Goal: Task Accomplishment & Management: Manage account settings

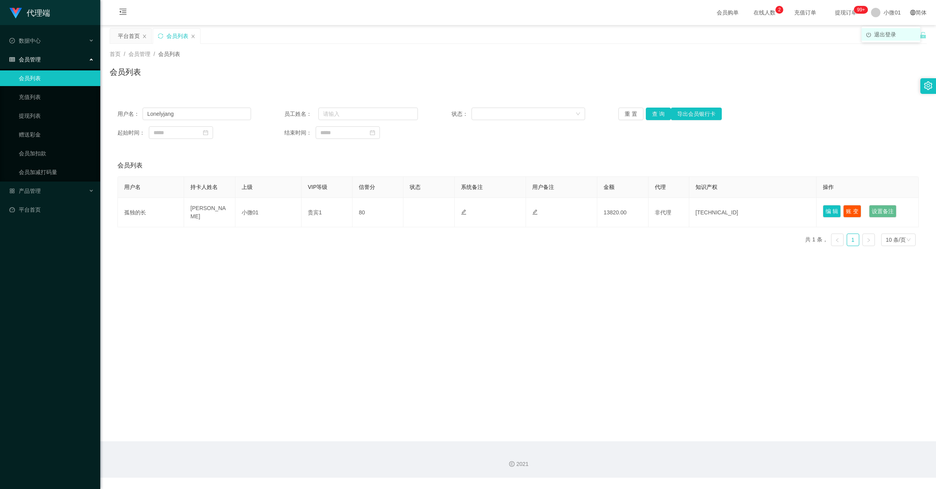
click at [879, 38] on span "退出登录" at bounding box center [885, 34] width 22 height 6
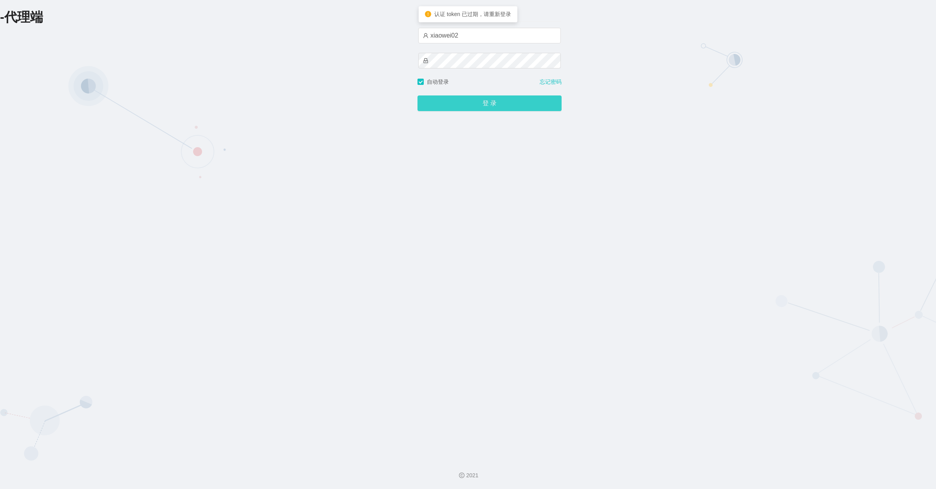
click at [434, 108] on button "登 录" at bounding box center [489, 104] width 144 height 16
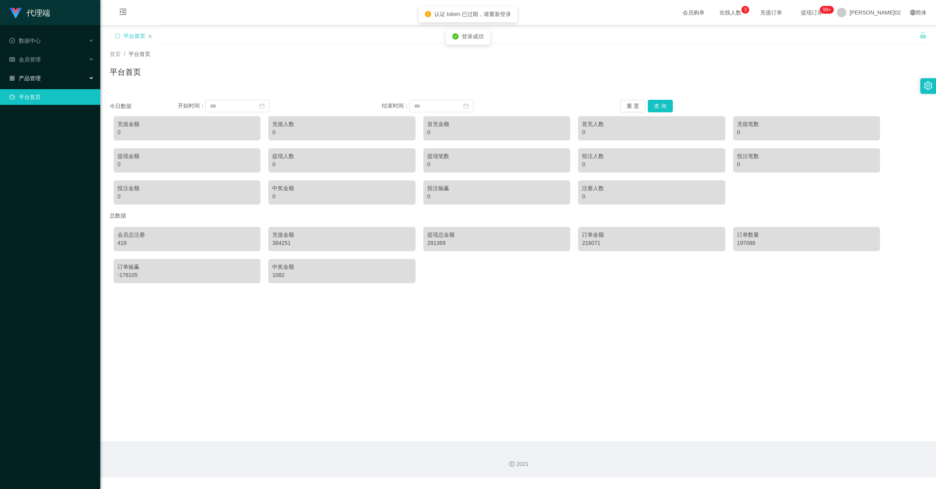
click at [49, 82] on div "产品管理" at bounding box center [50, 78] width 100 height 16
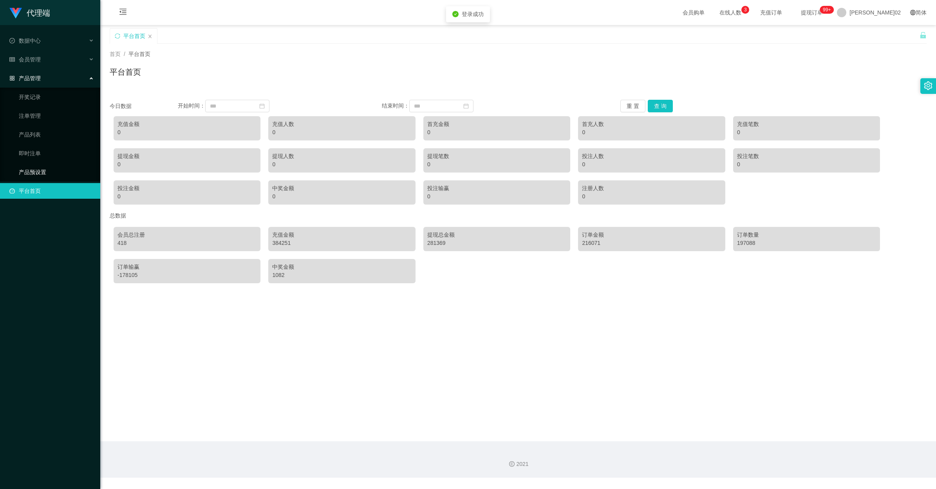
click at [25, 173] on link "产品预设置" at bounding box center [56, 172] width 75 height 16
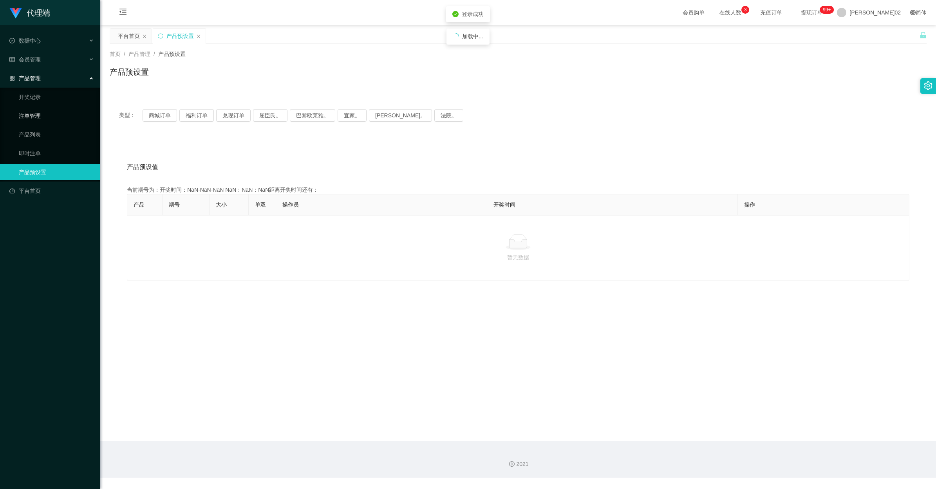
click at [41, 114] on link "注单管理" at bounding box center [56, 116] width 75 height 16
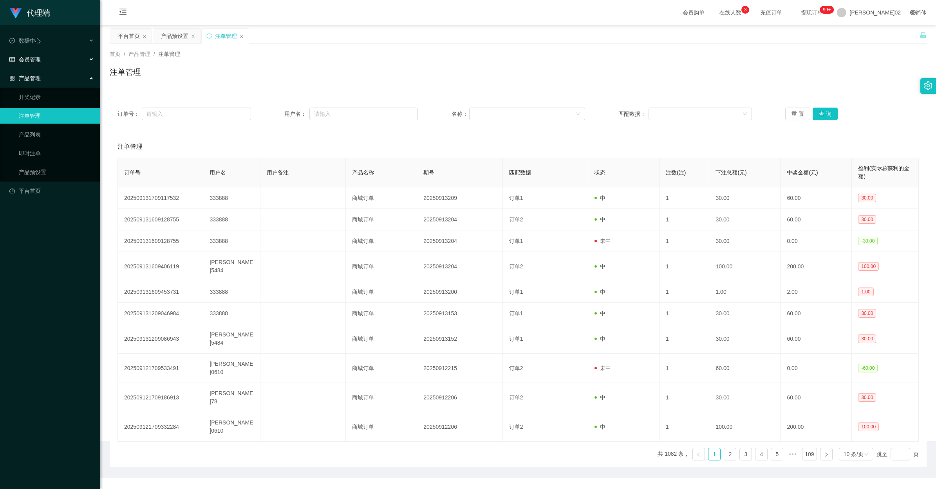
click at [47, 65] on div "会员管理" at bounding box center [50, 60] width 100 height 16
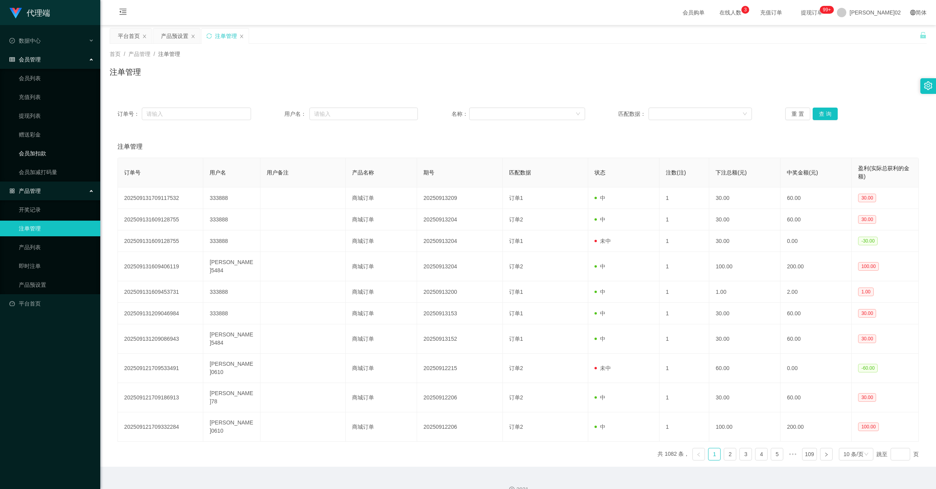
click at [34, 153] on link "会员加扣款" at bounding box center [56, 154] width 75 height 16
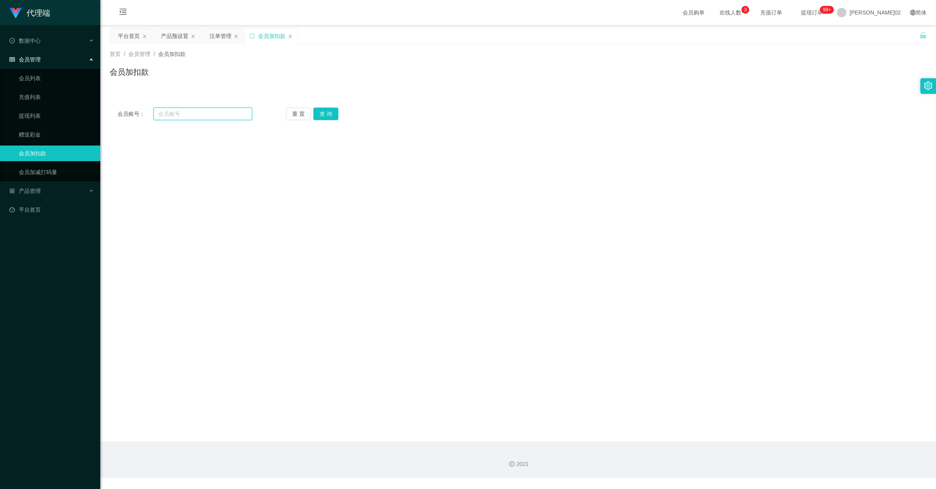
click at [225, 111] on input "text" at bounding box center [202, 114] width 99 height 13
paste input "Vivi"
type input "Vivi"
click at [325, 113] on button "查 询" at bounding box center [325, 114] width 25 height 13
click at [276, 226] on form "会员账号 薇薇 会员姓名 何银三 账号余额 2950.00 操作类型 人工加款 人工扣款 金额 确 定" at bounding box center [518, 198] width 817 height 141
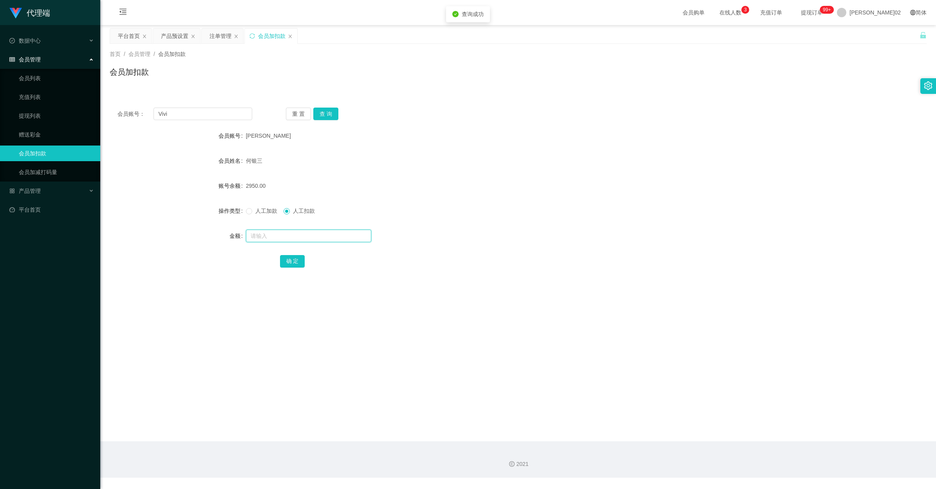
click at [270, 235] on input "text" at bounding box center [308, 236] width 125 height 13
type input "2950"
click at [295, 266] on button "确 定" at bounding box center [292, 261] width 25 height 13
click at [615, 311] on main "关闭左侧 关闭右侧 关闭其它 刷新页面 平台首页 产品预设置 注单管理 会员加扣款 首页 / 会员管理 / 会员加扣款 / 会员加扣款 会员账号： Vivi …" at bounding box center [517, 233] width 835 height 416
click at [223, 117] on input "Vivi" at bounding box center [202, 114] width 99 height 13
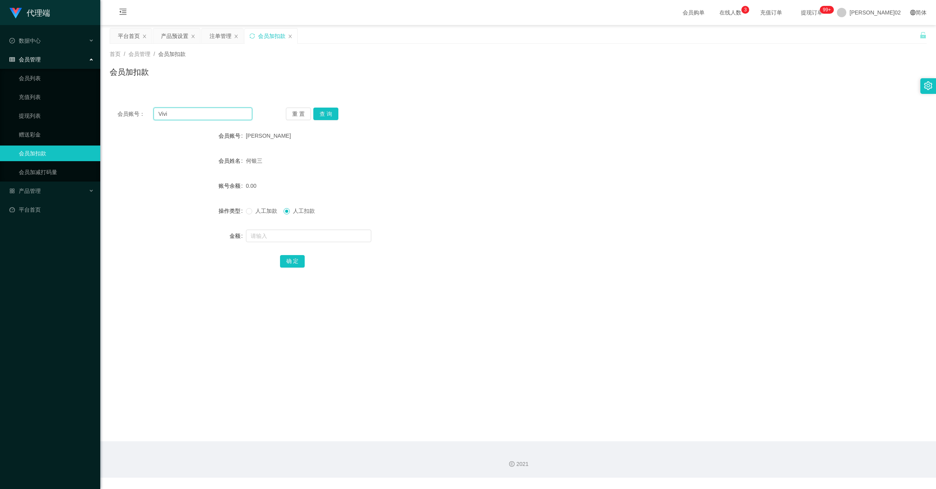
paste input "allenwalker0423"
click at [342, 114] on div "重 置 查 询" at bounding box center [353, 114] width 135 height 13
click at [330, 113] on button "查 询" at bounding box center [325, 114] width 25 height 13
drag, startPoint x: 222, startPoint y: 114, endPoint x: 145, endPoint y: 114, distance: 76.3
click at [145, 114] on div "会员账号： allenwalker0423" at bounding box center [184, 114] width 135 height 13
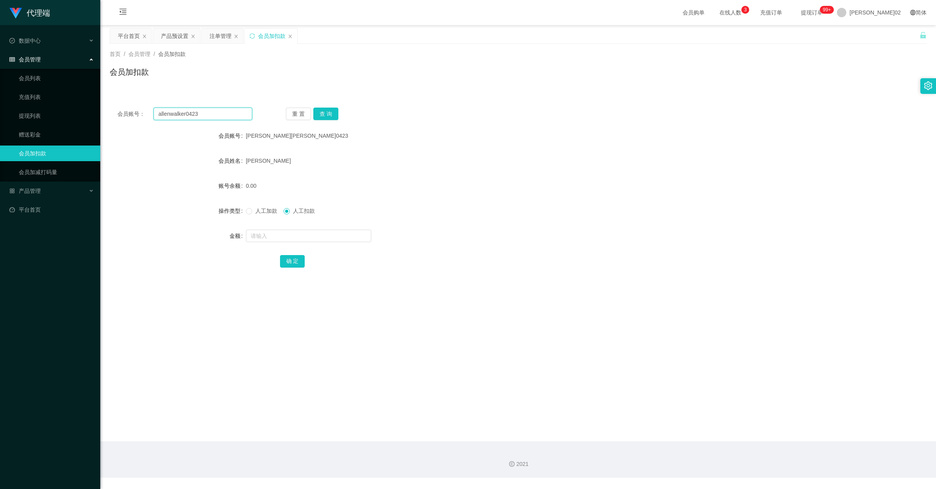
paste input "All1"
type input "All123"
click at [325, 114] on button "查 询" at bounding box center [325, 114] width 25 height 13
click at [279, 234] on input "text" at bounding box center [308, 236] width 125 height 13
type input "5"
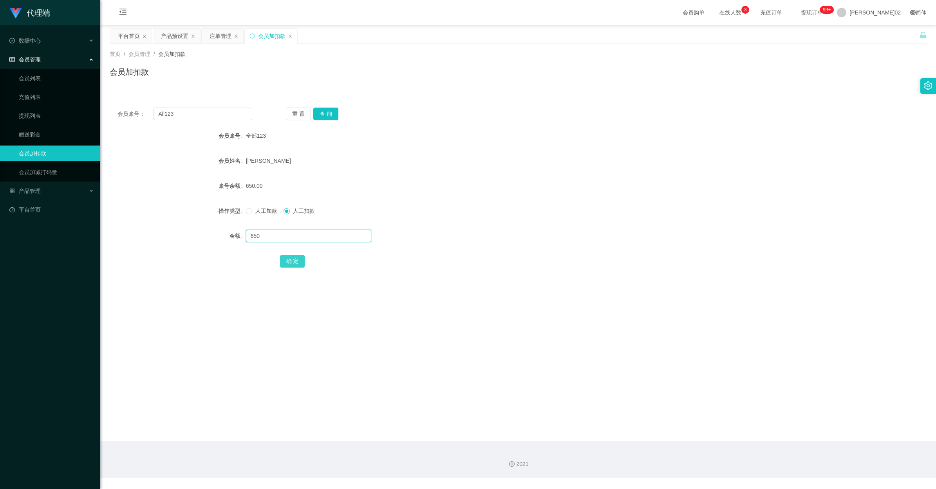
type input "650"
click at [286, 256] on button "确 定" at bounding box center [292, 261] width 25 height 13
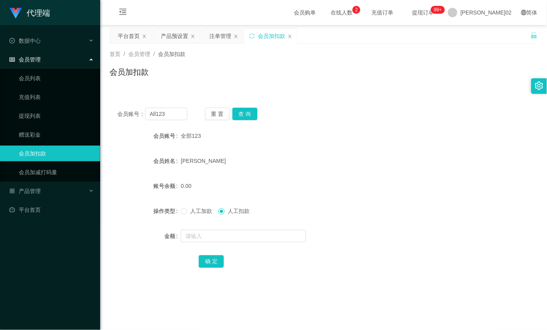
click at [284, 172] on form "会员账号 全部123 会员姓名 [PERSON_NAME]余额 0.00 操作类型 人工加款 人工扣款 金额 确 定" at bounding box center [324, 198] width 428 height 141
click at [180, 104] on div "会员账号： All123 重 置 查 询 会员账号 全部123 会员姓名 [PERSON_NAME] 账号余额 0.00 操作类型 人工加款 人工扣款 金额 …" at bounding box center [324, 193] width 428 height 186
click at [172, 112] on input "All123" at bounding box center [166, 114] width 42 height 13
drag, startPoint x: 172, startPoint y: 112, endPoint x: 142, endPoint y: 115, distance: 30.6
click at [142, 115] on div "会员账号： All123" at bounding box center [152, 114] width 70 height 13
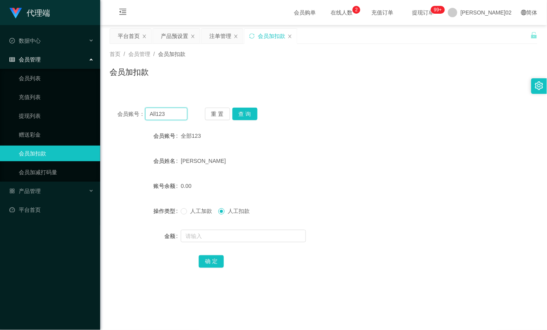
paste input "Edwinkee"
type input "Edwinkee"
click at [246, 114] on button "查 询" at bounding box center [245, 114] width 25 height 13
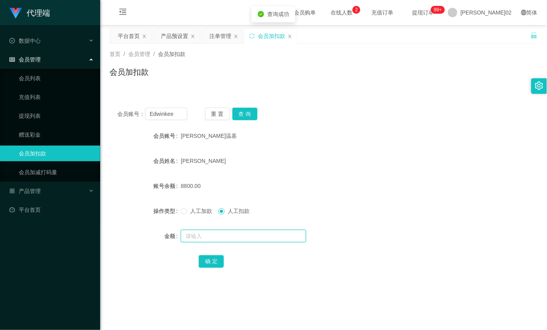
click at [231, 241] on input "text" at bounding box center [243, 236] width 125 height 13
type input "8800"
click at [209, 263] on button "确 定" at bounding box center [211, 261] width 25 height 13
click at [417, 250] on form "会员账号 [PERSON_NAME]温基 会员姓名 [PERSON_NAME] 账号余额 0.00 操作类型 人工加款 人工扣款 金额 确 定" at bounding box center [324, 198] width 428 height 141
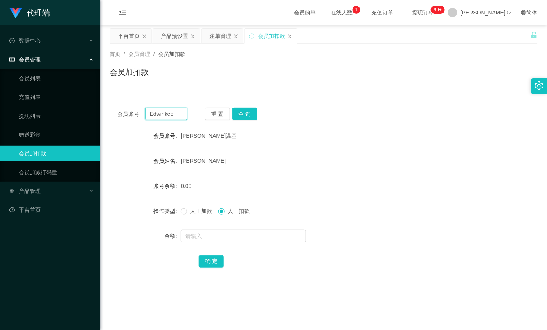
click at [171, 116] on input "Edwinkee" at bounding box center [166, 114] width 42 height 13
drag, startPoint x: 175, startPoint y: 116, endPoint x: 96, endPoint y: 114, distance: 78.3
click at [96, 114] on section "代理端 数据中心 会员管理 会员列表 充值列表 提现列表 赠送彩金 会员加扣款 会员加减打码量 产品管理 开奖记录 注单管理 产品列表 即时注单 产品预设置 …" at bounding box center [273, 239] width 547 height 478
paste input "nikclo"
type input "nikclo"
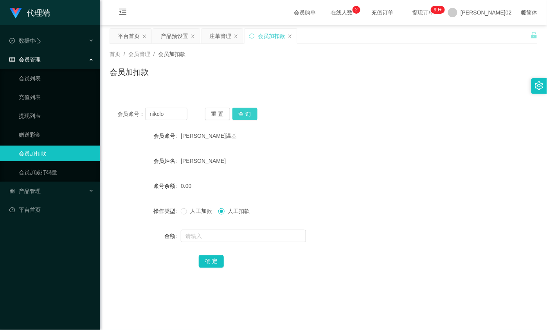
click at [249, 116] on button "查 询" at bounding box center [245, 114] width 25 height 13
click at [218, 238] on input "text" at bounding box center [243, 236] width 125 height 13
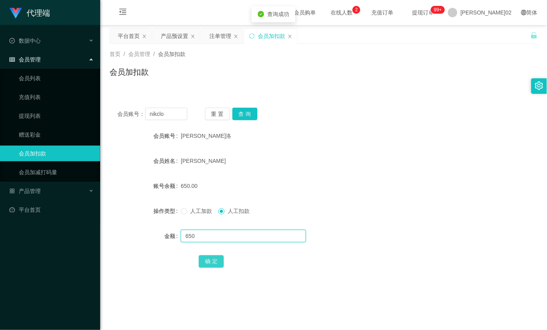
type input "650"
click at [213, 259] on button "确 定" at bounding box center [211, 261] width 25 height 13
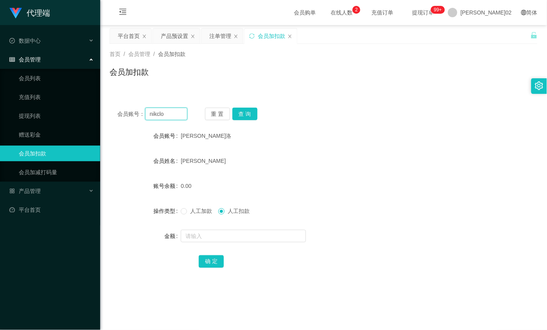
drag, startPoint x: 171, startPoint y: 119, endPoint x: 136, endPoint y: 117, distance: 35.6
click at [136, 117] on div "会员账号： nikclo" at bounding box center [152, 114] width 70 height 13
paste input "Chong5207"
click at [242, 112] on button "查 询" at bounding box center [245, 114] width 25 height 13
drag, startPoint x: 178, startPoint y: 115, endPoint x: 137, endPoint y: 114, distance: 40.7
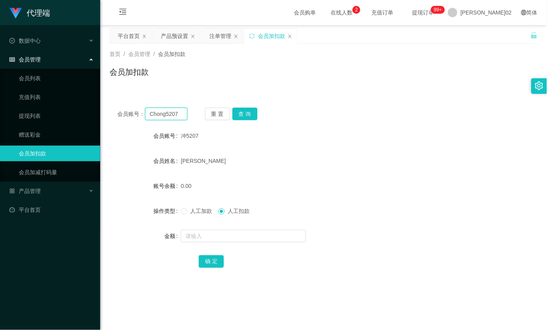
click at [137, 114] on div "会员账号： Chong5207" at bounding box center [152, 114] width 70 height 13
paste input "OnOn"
type input "OnOn"
click at [237, 116] on button "查 询" at bounding box center [245, 114] width 25 height 13
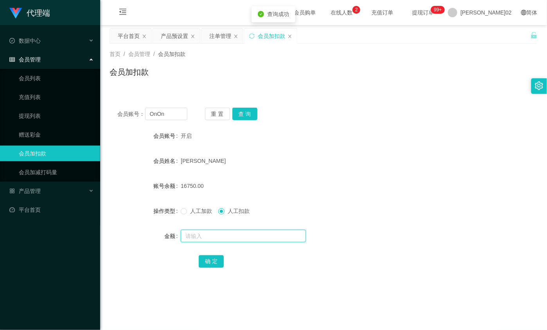
click at [212, 234] on input "text" at bounding box center [243, 236] width 125 height 13
type input "16750"
click at [216, 259] on button "确 定" at bounding box center [211, 261] width 25 height 13
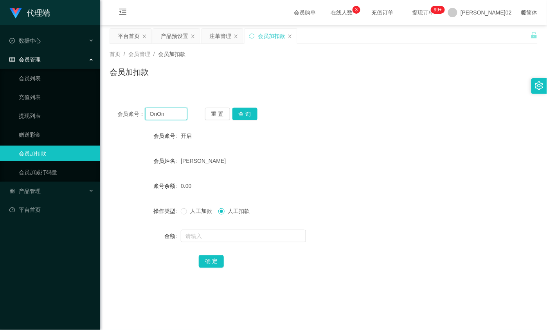
drag, startPoint x: 147, startPoint y: 114, endPoint x: 132, endPoint y: 112, distance: 14.6
click at [133, 112] on div "会员账号： [PERSON_NAME]" at bounding box center [152, 114] width 70 height 13
paste input "KayDigJD"
type input "KayDigJD"
click at [240, 114] on button "查 询" at bounding box center [245, 114] width 25 height 13
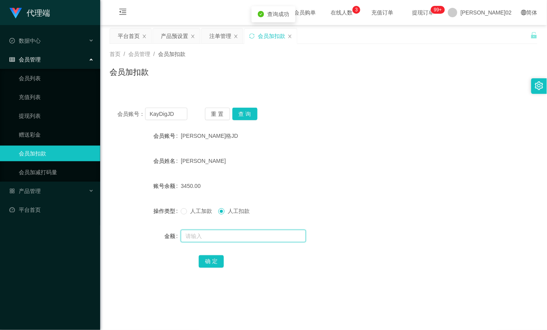
click at [200, 235] on input "text" at bounding box center [243, 236] width 125 height 13
type input "3450"
click at [207, 259] on button "确 定" at bounding box center [211, 261] width 25 height 13
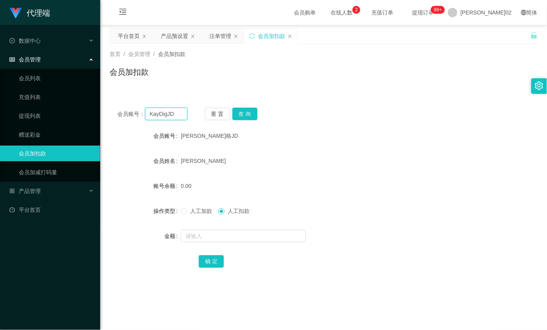
drag, startPoint x: 159, startPoint y: 114, endPoint x: 130, endPoint y: 115, distance: 29.4
click at [128, 115] on div "会员账号： KayDigJD" at bounding box center [152, 114] width 70 height 13
paste input "wakala92"
type input "wakala92"
click at [235, 114] on button "查 询" at bounding box center [245, 114] width 25 height 13
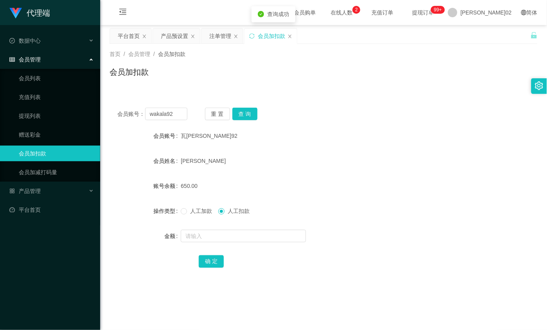
click at [216, 228] on div at bounding box center [306, 236] width 250 height 16
click at [218, 230] on input "text" at bounding box center [243, 236] width 125 height 13
click at [220, 232] on input "text" at bounding box center [243, 236] width 125 height 13
type input "650"
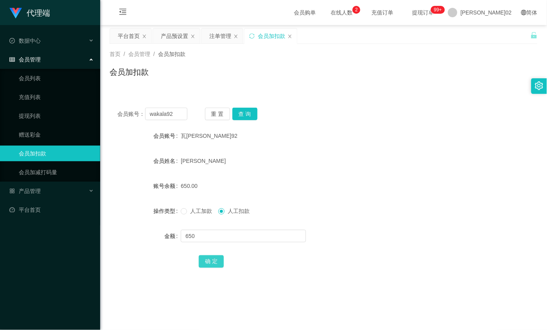
click at [215, 256] on button "确 定" at bounding box center [211, 261] width 25 height 13
click at [176, 116] on input "wakala92" at bounding box center [166, 114] width 42 height 13
paste input "0108018811"
type input "0108018811"
click at [228, 110] on button "重 置" at bounding box center [217, 114] width 25 height 13
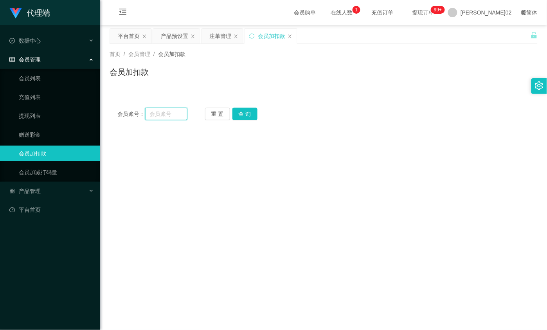
click at [180, 112] on input "text" at bounding box center [166, 114] width 42 height 13
paste input "0108018811"
click at [254, 110] on button "查 询" at bounding box center [245, 114] width 25 height 13
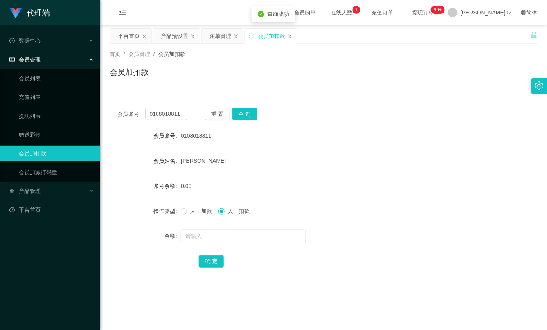
click at [521, 184] on div "账号余额 0.00" at bounding box center [324, 186] width 428 height 16
click at [171, 116] on input "0108018811" at bounding box center [166, 114] width 42 height 13
paste input "Zisiang"
click at [247, 112] on button "查 询" at bounding box center [245, 114] width 25 height 13
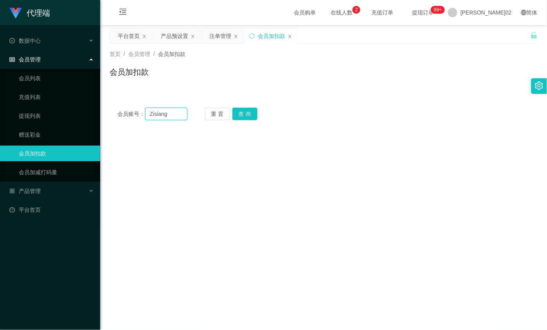
click at [153, 114] on input "Zisiang" at bounding box center [166, 114] width 42 height 13
paste input "Siang123"
type input "Siang123"
click at [257, 113] on div "重 置 查 询" at bounding box center [240, 114] width 70 height 13
click at [246, 113] on button "查 询" at bounding box center [245, 114] width 25 height 13
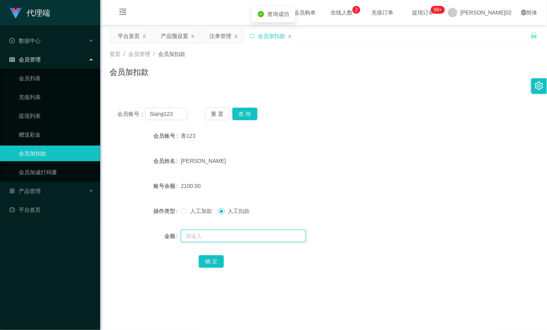
click at [198, 240] on input "text" at bounding box center [243, 236] width 125 height 13
type input "2100"
click at [215, 266] on button "确 定" at bounding box center [211, 261] width 25 height 13
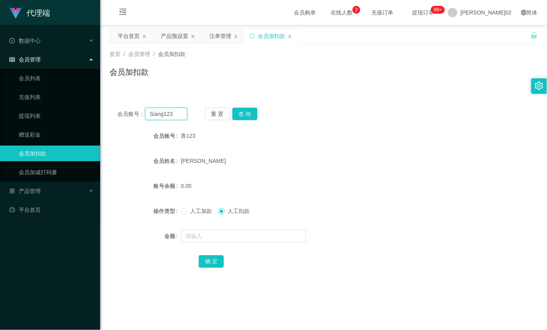
click at [164, 117] on input "Siang123" at bounding box center [166, 114] width 42 height 13
paste input "yifung818"
type input "yifung818"
click at [243, 119] on button "查 询" at bounding box center [245, 114] width 25 height 13
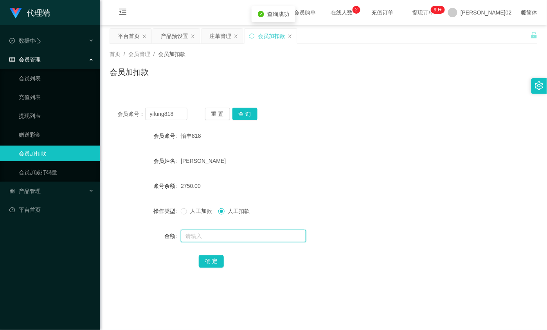
click at [215, 238] on input "text" at bounding box center [243, 236] width 125 height 13
type input "2750"
click at [214, 249] on form "会员账号 怡丰818 会员姓名 成毅丰 账号余额 2750.00 操作类型 人工加款 人工扣款 金额 2750 确 定" at bounding box center [324, 198] width 428 height 141
click at [211, 256] on button "确 定" at bounding box center [211, 261] width 25 height 13
click at [383, 247] on form "会员账号 怡丰818 会员姓名 成毅丰 账号余额 0.00 操作类型 人工加款 人工扣款 金额 确 定" at bounding box center [324, 198] width 428 height 141
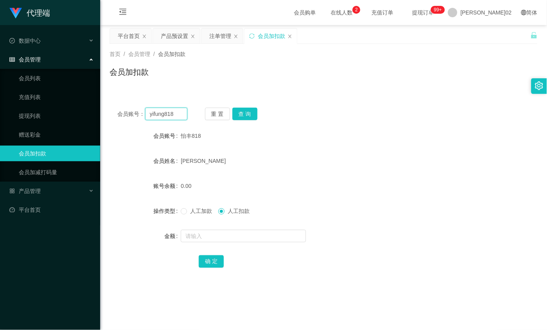
click at [165, 114] on input "yifung818" at bounding box center [166, 114] width 42 height 13
drag, startPoint x: 182, startPoint y: 119, endPoint x: 129, endPoint y: 119, distance: 52.8
click at [129, 119] on div "会员账号： yifung818" at bounding box center [152, 114] width 70 height 13
paste input "YEN123"
type input "YEN123"
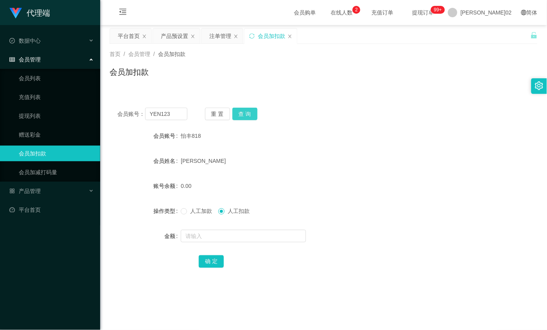
click at [240, 116] on button "查 询" at bounding box center [245, 114] width 25 height 13
click at [208, 236] on input "text" at bounding box center [243, 236] width 125 height 13
type input "1300"
click at [196, 278] on div "会员账号： YEN123 重 置 查 询 会员账号 123日元 会员姓名 广明严 账号余额 1300.00 操作类型 人工加款 人工扣款 金额 1300 确 定" at bounding box center [324, 193] width 428 height 186
click at [208, 260] on button "确 定" at bounding box center [211, 261] width 25 height 13
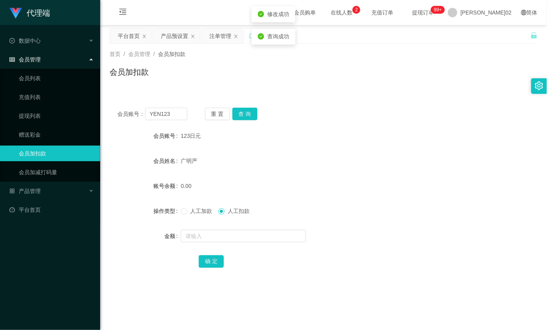
click at [376, 218] on div "人工加款 人工扣款" at bounding box center [306, 211] width 250 height 16
drag, startPoint x: 178, startPoint y: 116, endPoint x: 46, endPoint y: 112, distance: 132.7
click at [31, 116] on section "代理端 数据中心 会员管理 会员列表 充值列表 提现列表 赠送彩金 会员加扣款 会员加减打码量 产品管理 开奖记录 注单管理 产品列表 即时注单 产品预设置 …" at bounding box center [273, 239] width 547 height 478
paste input "Ienardtang"
type input "Ienardtang"
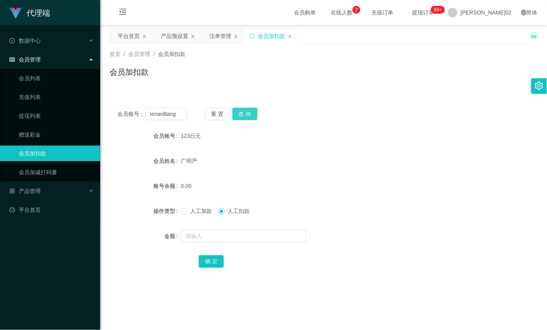
click at [242, 112] on button "查 询" at bounding box center [245, 114] width 25 height 13
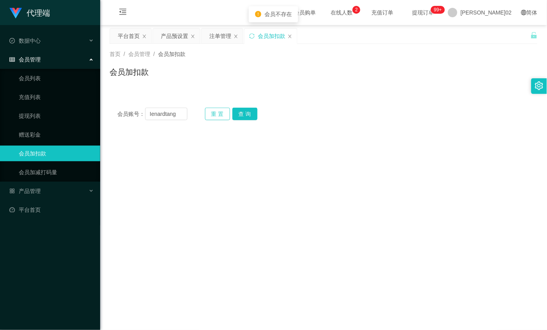
click at [218, 115] on button "重 置" at bounding box center [217, 114] width 25 height 13
click at [166, 115] on input "text" at bounding box center [166, 114] width 42 height 13
type input "333888"
click at [236, 118] on button "查 询" at bounding box center [245, 114] width 25 height 13
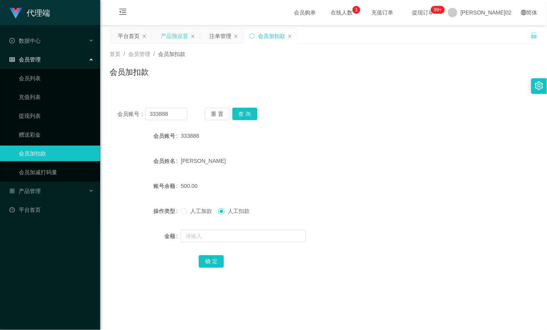
click at [175, 32] on div "产品预设置" at bounding box center [174, 36] width 27 height 15
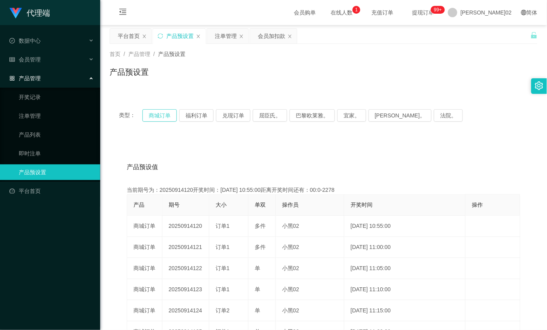
click at [159, 115] on div "类型： 商城订单 福利订单 兑现订单 屈臣氏。 巴黎欧莱雅。 宜家。 [PERSON_NAME]。 法院。" at bounding box center [324, 115] width 428 height 31
click at [159, 115] on button "商城订单" at bounding box center [159, 115] width 34 height 13
click at [235, 40] on div "注单管理" at bounding box center [226, 36] width 22 height 15
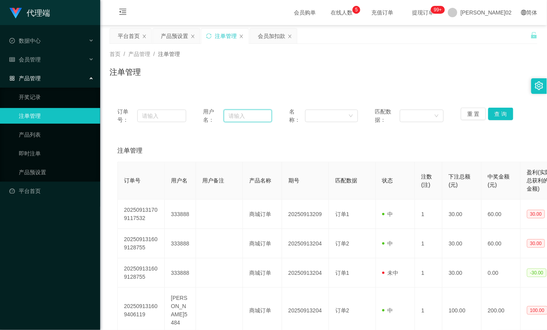
click at [237, 113] on input "text" at bounding box center [248, 116] width 48 height 13
type input "333888"
click at [490, 114] on button "查 询" at bounding box center [501, 114] width 25 height 13
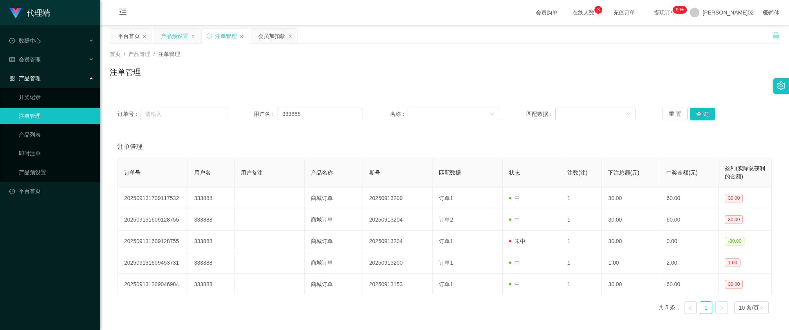
click at [171, 35] on div "产品预设置" at bounding box center [174, 36] width 27 height 15
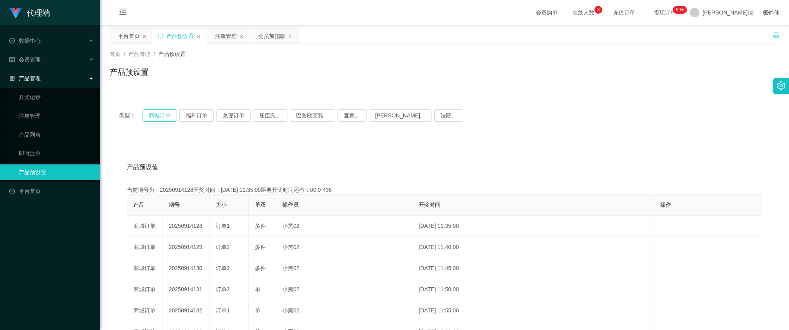
click at [164, 116] on button "商城订单" at bounding box center [159, 115] width 34 height 13
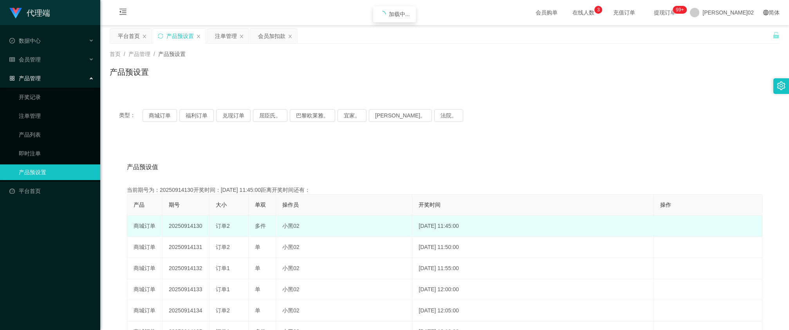
click at [186, 228] on td "20250914130" at bounding box center [185, 226] width 47 height 21
copy td "20250914130"
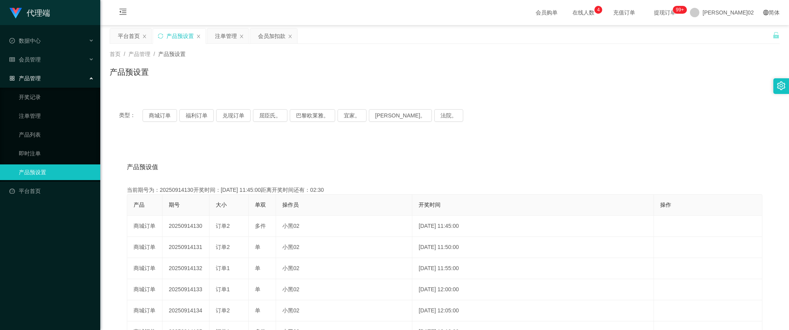
click at [643, 151] on div "产品预设值 添加期号 当前期号为：20250914130开奖时间：[DATE] 11:45:00距离开奖时间还有：02:30 产品 期号 大小 单双 操作员 …" at bounding box center [445, 300] width 670 height 323
click at [160, 115] on button "商城订单" at bounding box center [159, 115] width 34 height 13
click at [505, 164] on div "产品预设值 添加期号" at bounding box center [444, 167] width 635 height 22
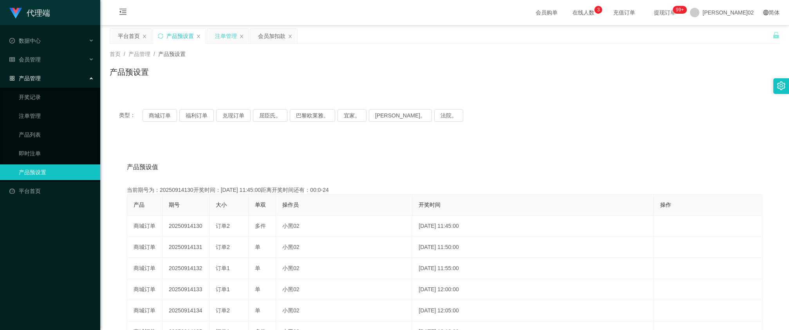
click at [226, 37] on div "注单管理" at bounding box center [226, 36] width 22 height 15
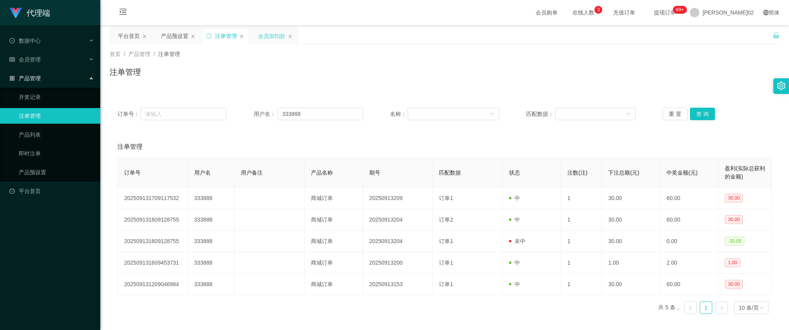
click at [259, 29] on div "会员加扣款" at bounding box center [271, 36] width 27 height 15
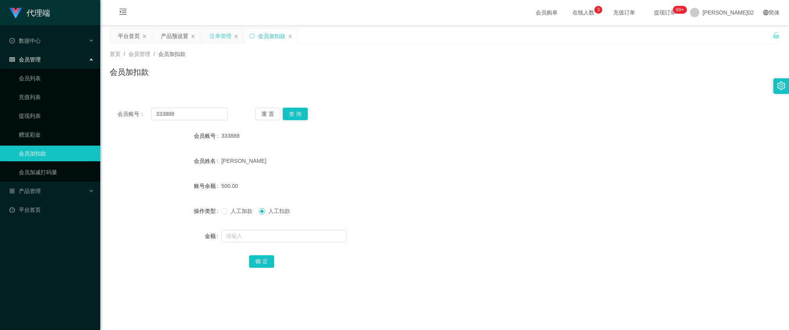
click at [222, 36] on div "注单管理" at bounding box center [220, 36] width 22 height 15
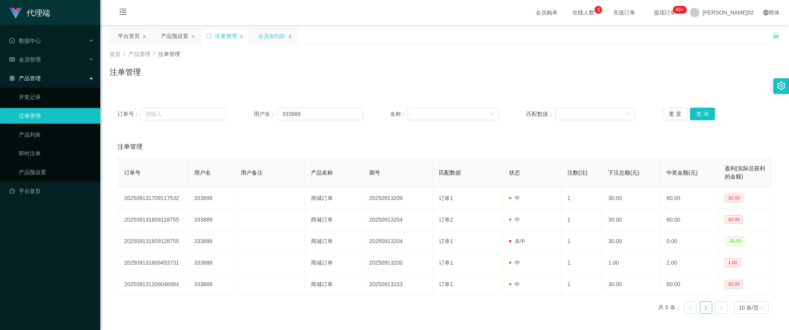
click at [258, 34] on div "会员加扣款" at bounding box center [271, 36] width 27 height 15
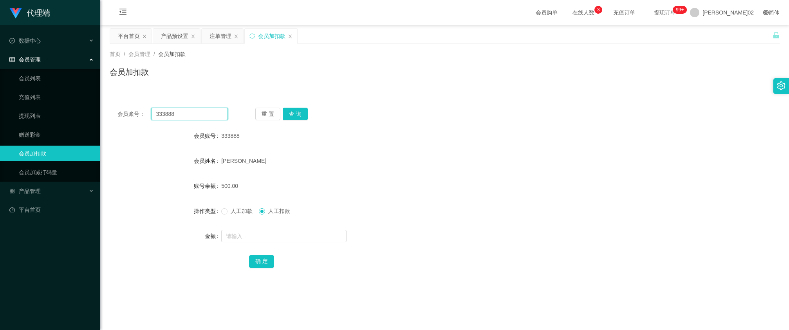
drag, startPoint x: 190, startPoint y: 112, endPoint x: 125, endPoint y: 112, distance: 64.6
click at [125, 112] on div "会员账号： 333888" at bounding box center [172, 114] width 110 height 13
click at [306, 119] on button "查 询" at bounding box center [295, 114] width 25 height 13
click at [300, 115] on button "查 询" at bounding box center [295, 114] width 25 height 13
click at [222, 38] on div "注单管理" at bounding box center [220, 36] width 22 height 15
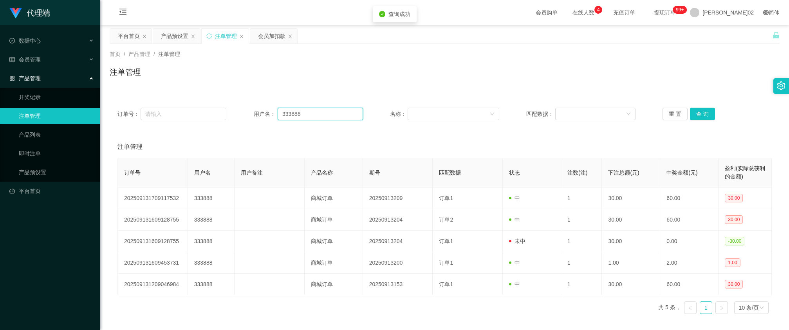
click at [316, 116] on input "333888" at bounding box center [320, 114] width 85 height 13
click at [701, 116] on button "查 询" at bounding box center [702, 114] width 25 height 13
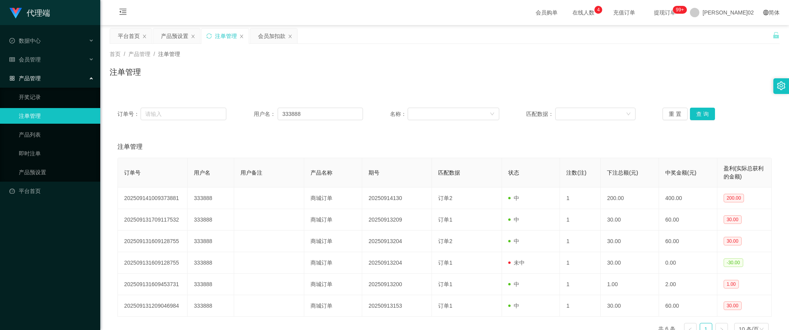
click at [658, 74] on div "注单管理" at bounding box center [445, 75] width 670 height 18
click at [706, 112] on button "查 询" at bounding box center [702, 114] width 25 height 13
click at [706, 112] on div "重 置 查 询" at bounding box center [716, 114] width 109 height 13
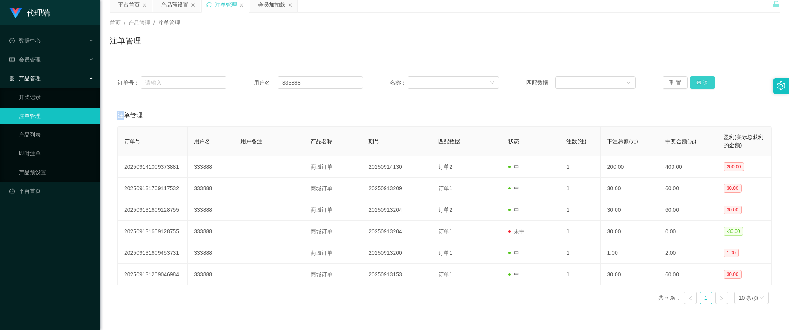
scroll to position [49, 0]
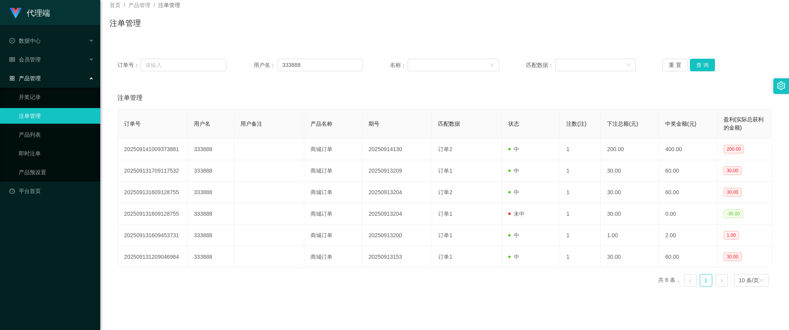
click at [573, 100] on div "注单管理" at bounding box center [444, 98] width 654 height 22
click at [699, 69] on button "查 询" at bounding box center [702, 65] width 25 height 13
